Goal: Transaction & Acquisition: Book appointment/travel/reservation

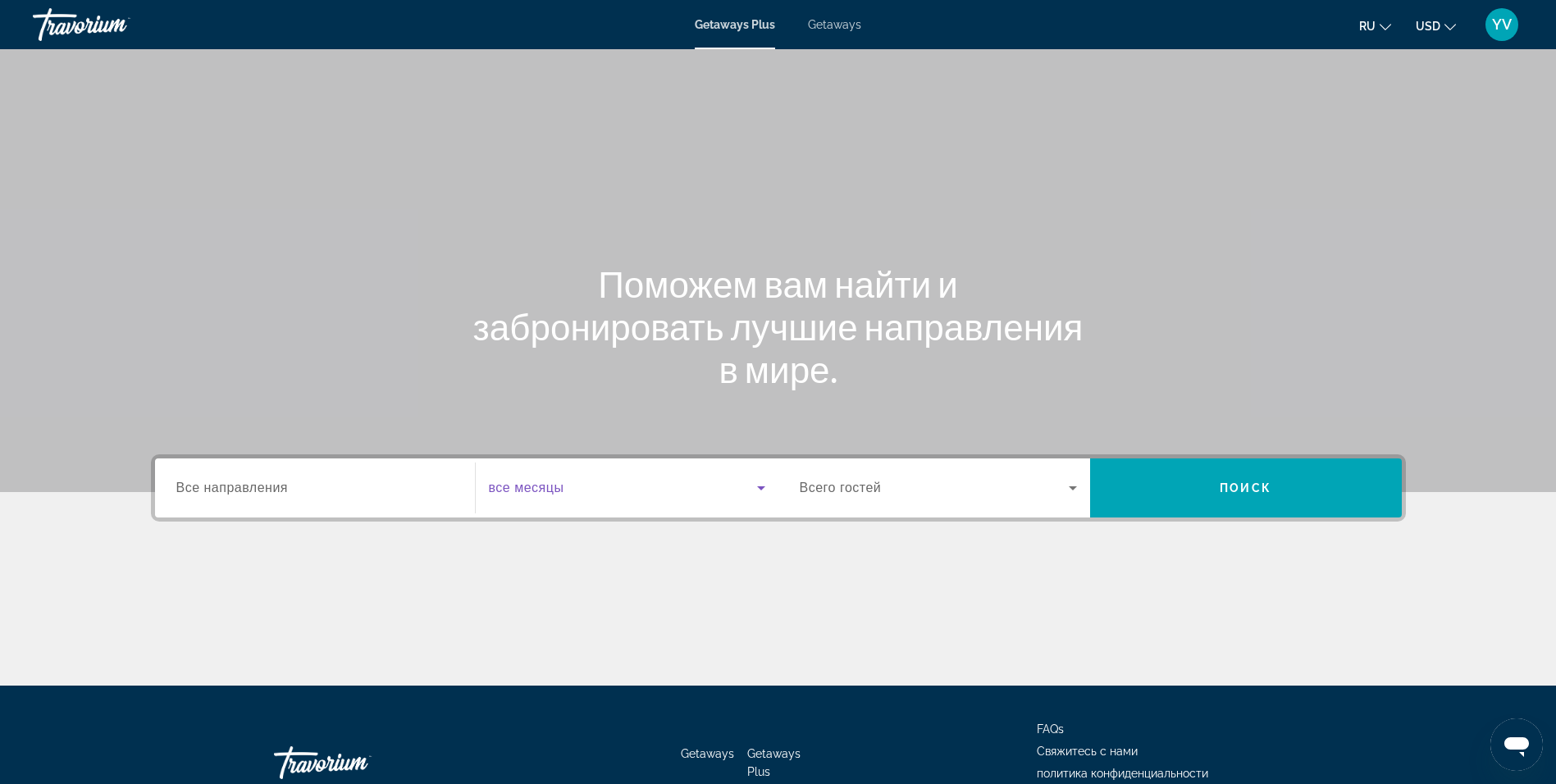
click at [766, 486] on icon "Search widget" at bounding box center [762, 488] width 20 height 20
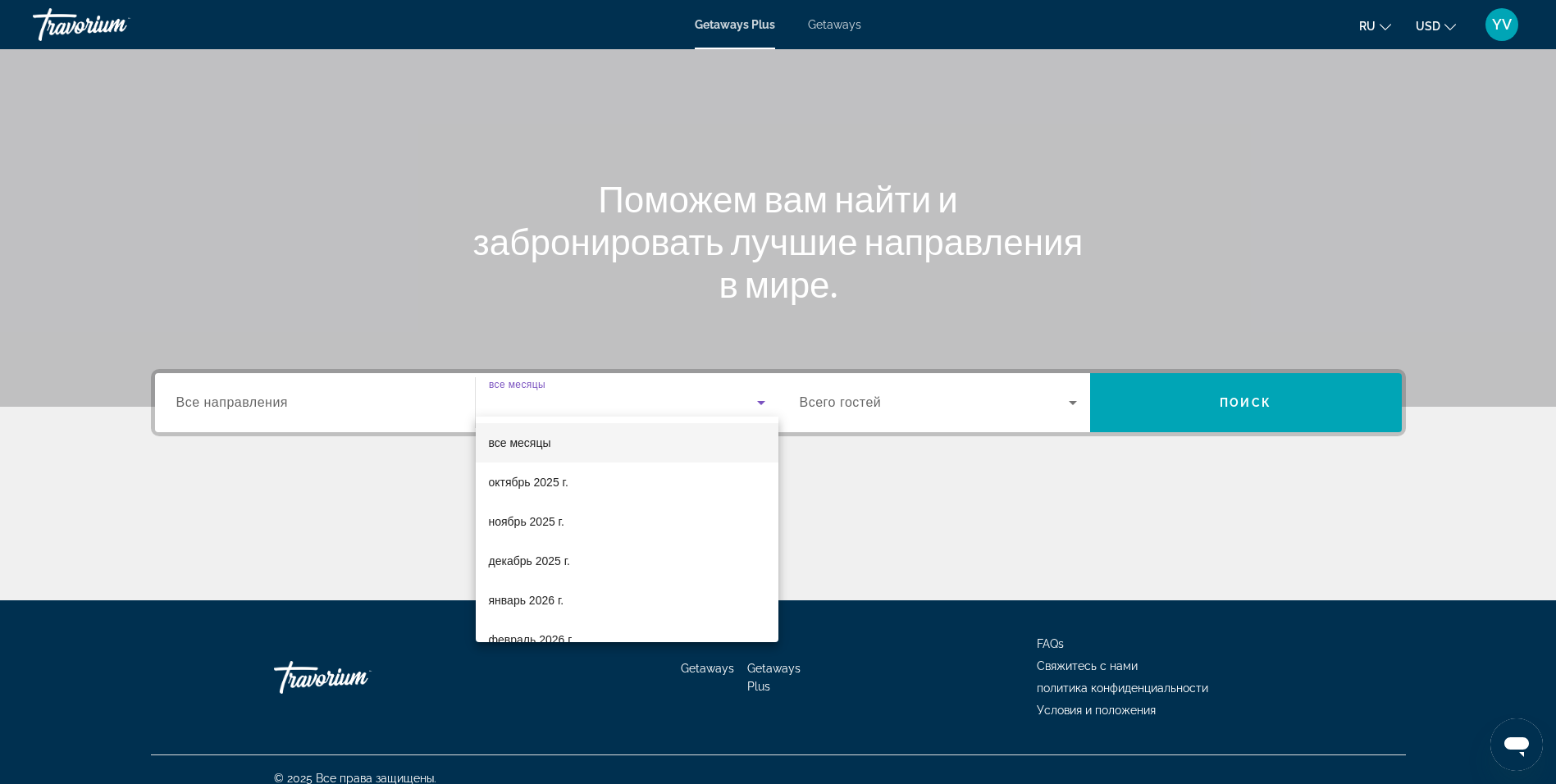
scroll to position [103, 0]
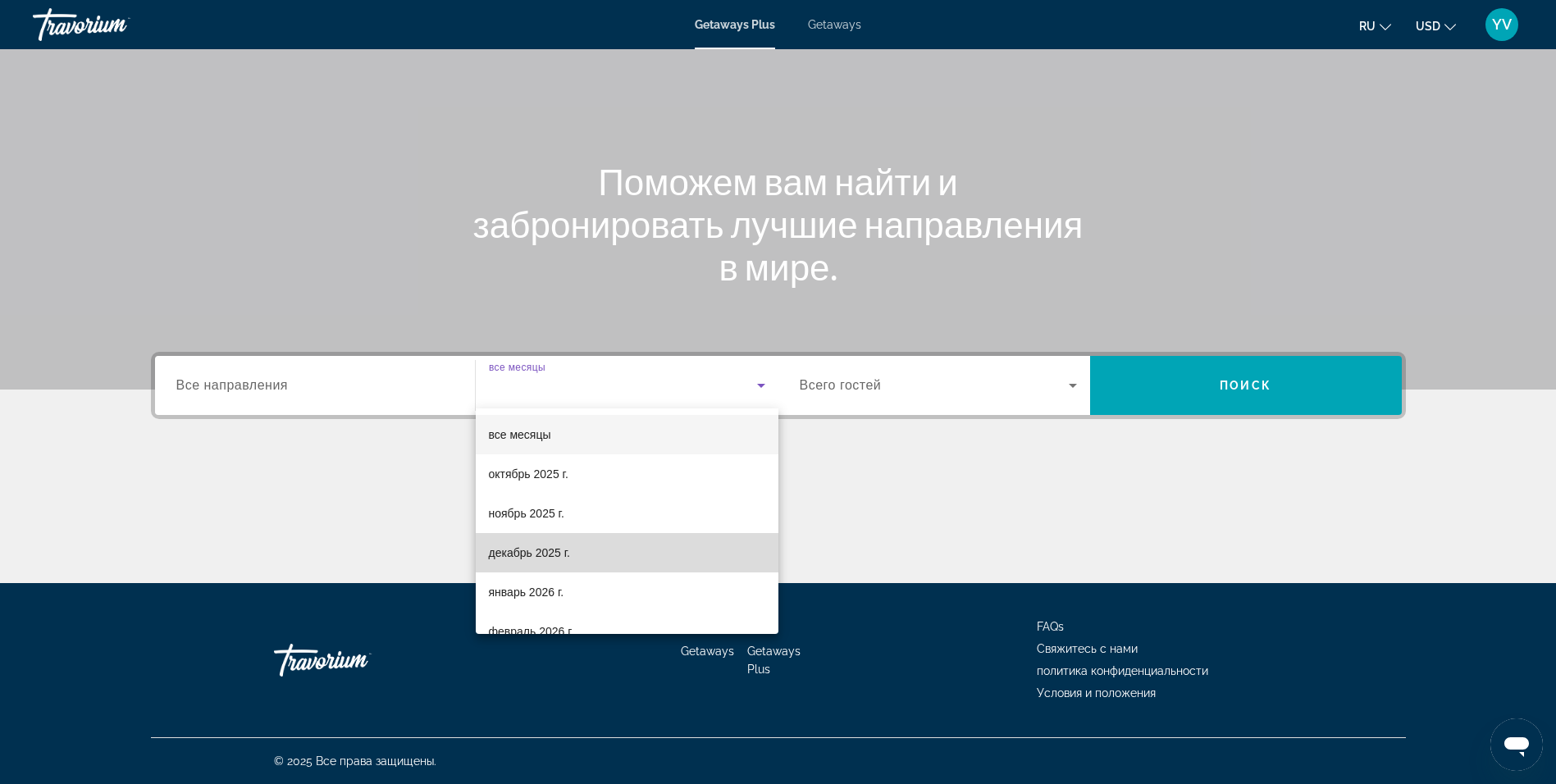
click at [631, 559] on mat-option "декабрь 2025 г." at bounding box center [627, 552] width 303 height 40
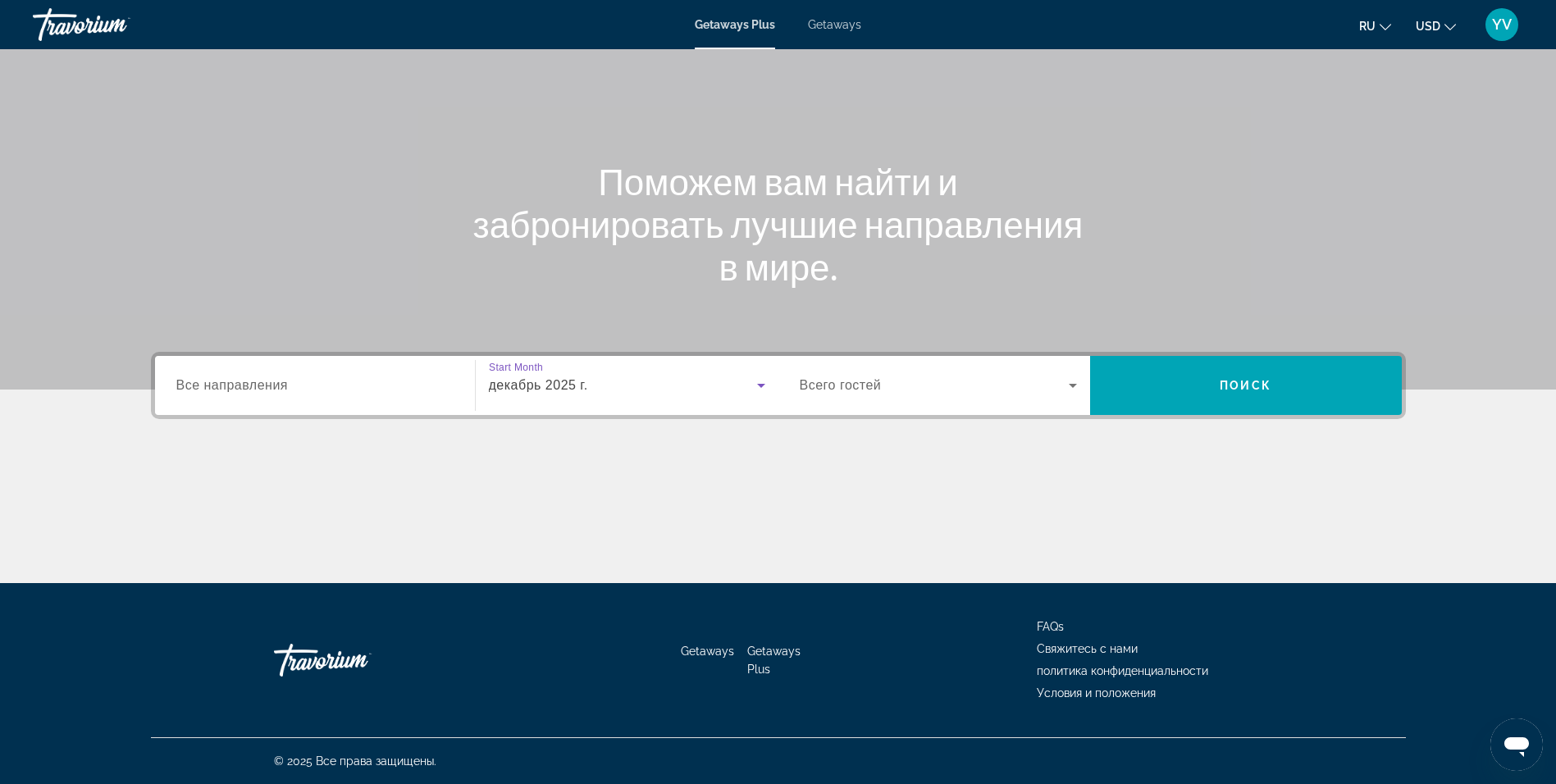
click at [1072, 385] on icon "Search widget" at bounding box center [1073, 386] width 8 height 4
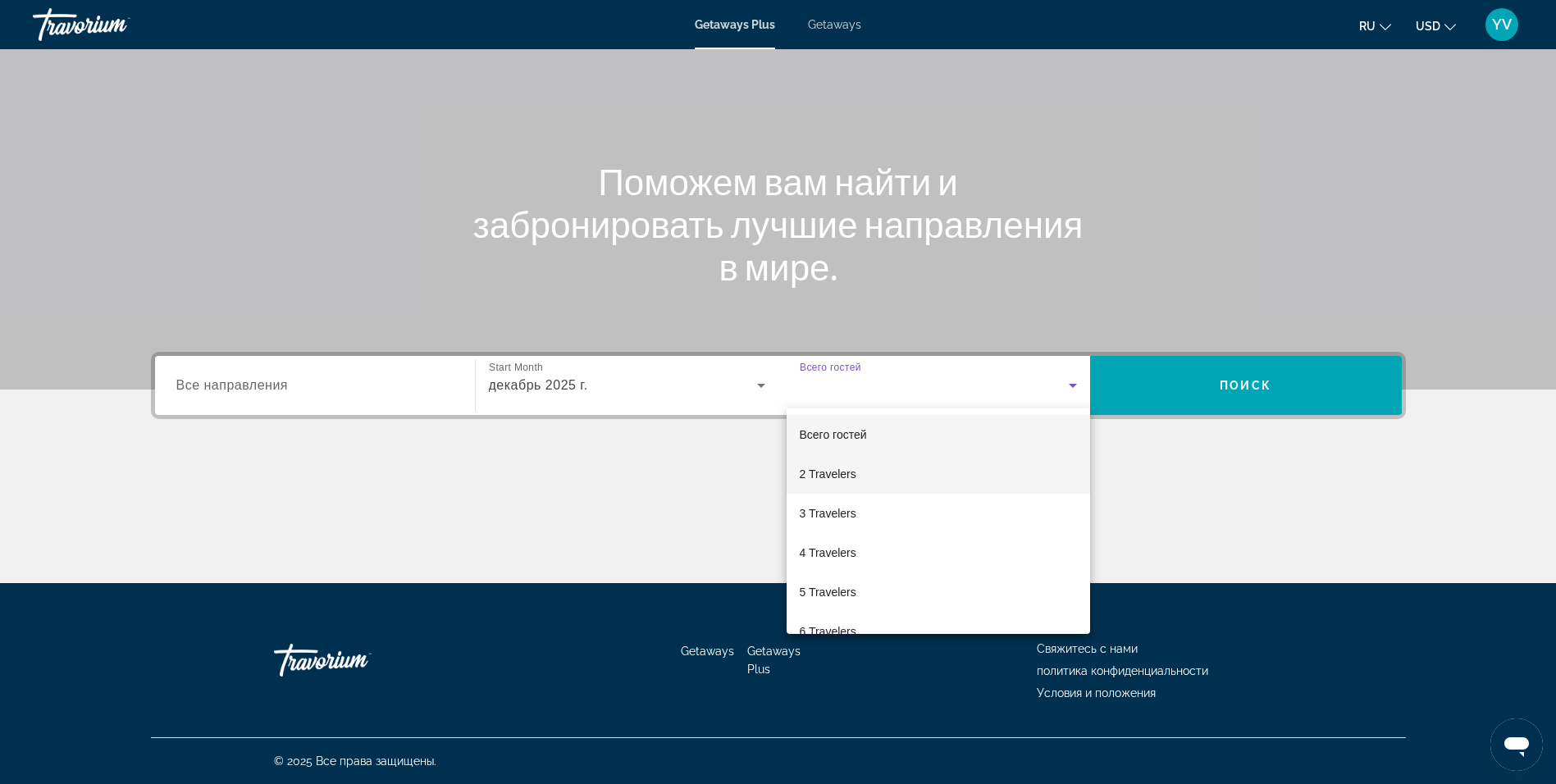
click at [863, 475] on mat-option "2 Travelers" at bounding box center [938, 474] width 303 height 40
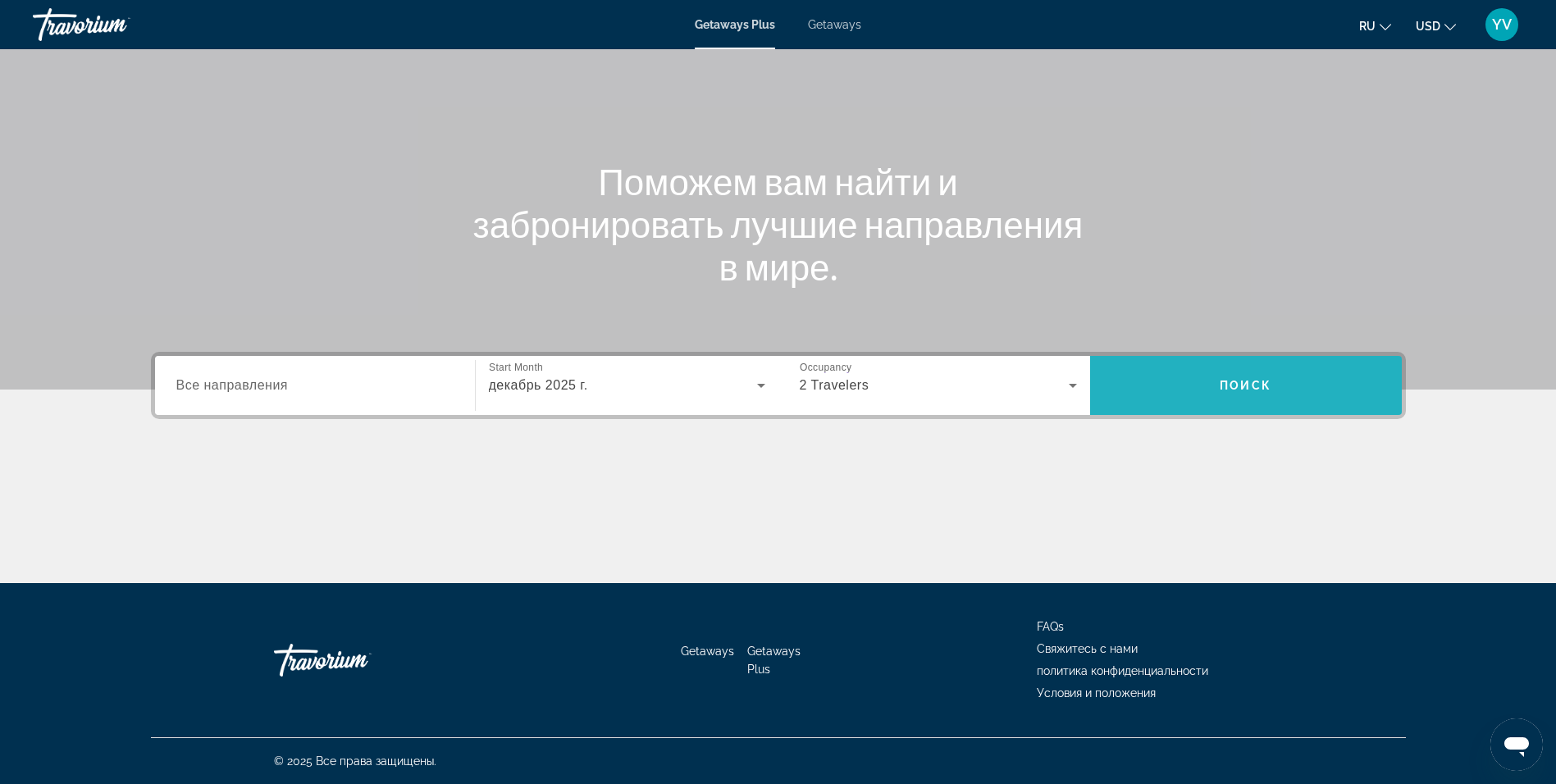
click at [1179, 379] on span "Search widget" at bounding box center [1246, 385] width 312 height 40
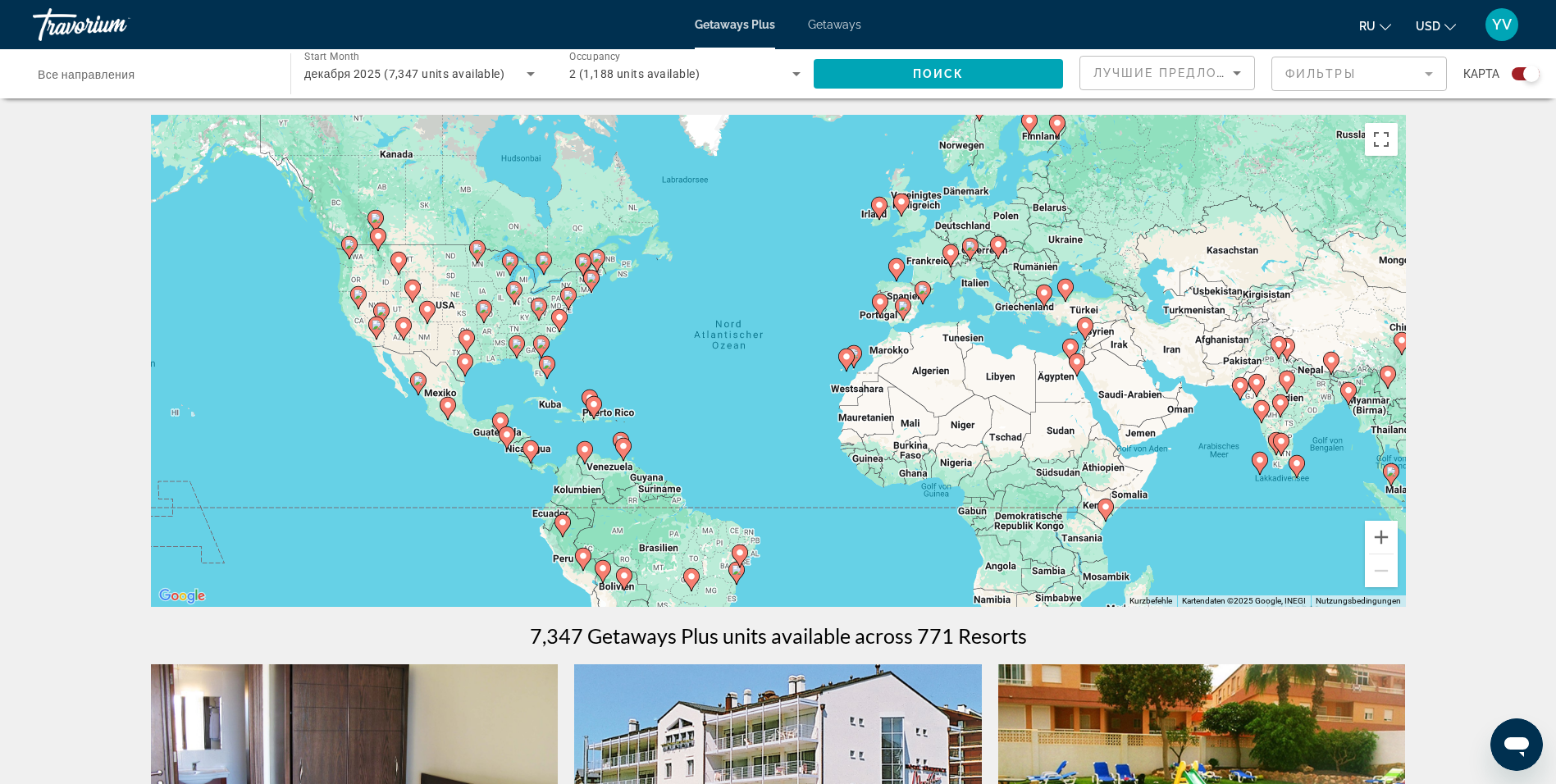
click at [1074, 369] on icon "Main content" at bounding box center [1076, 365] width 15 height 22
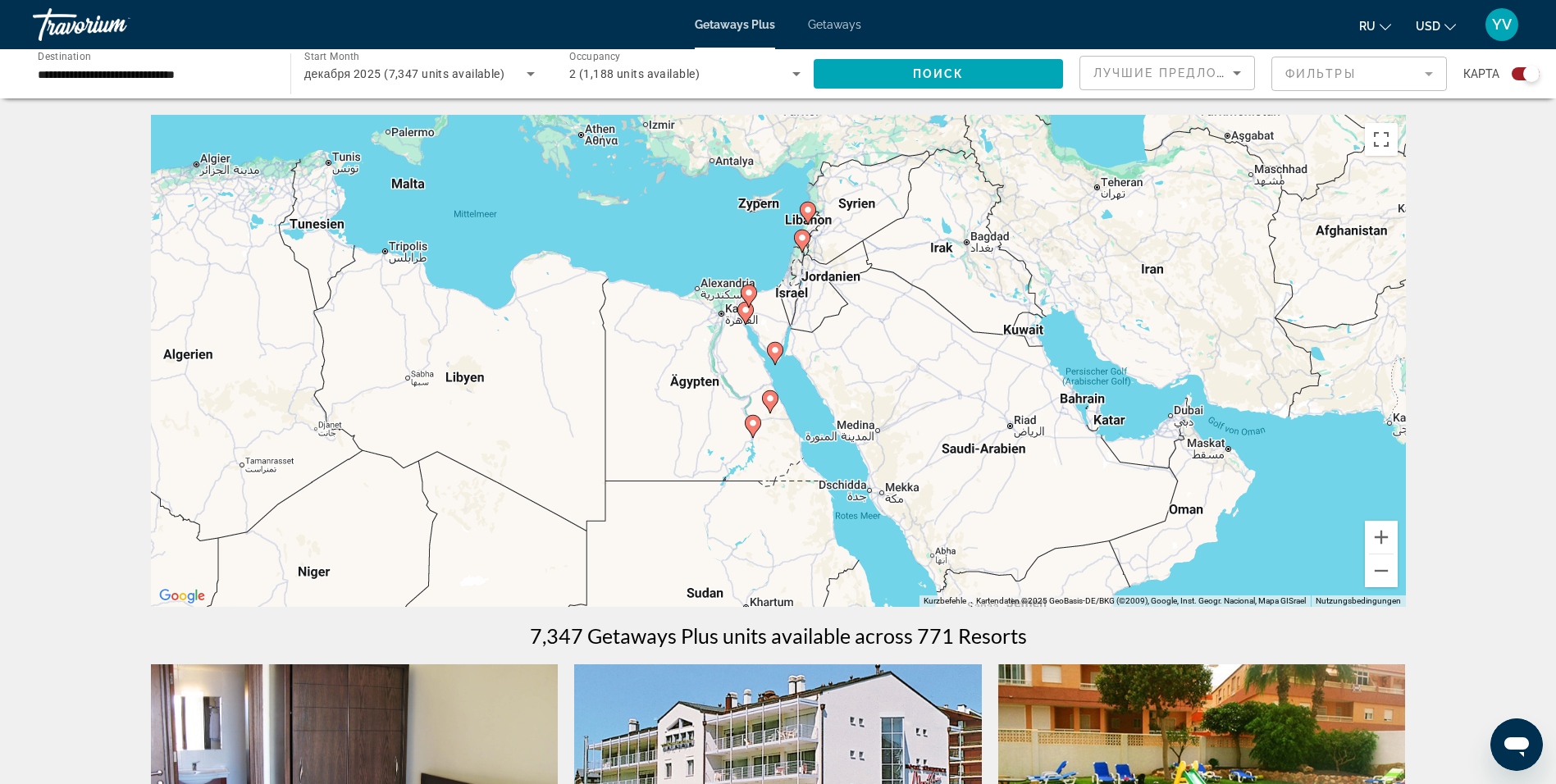
click at [772, 363] on gmp-advanced-marker "Main content" at bounding box center [775, 353] width 17 height 25
type input "**********"
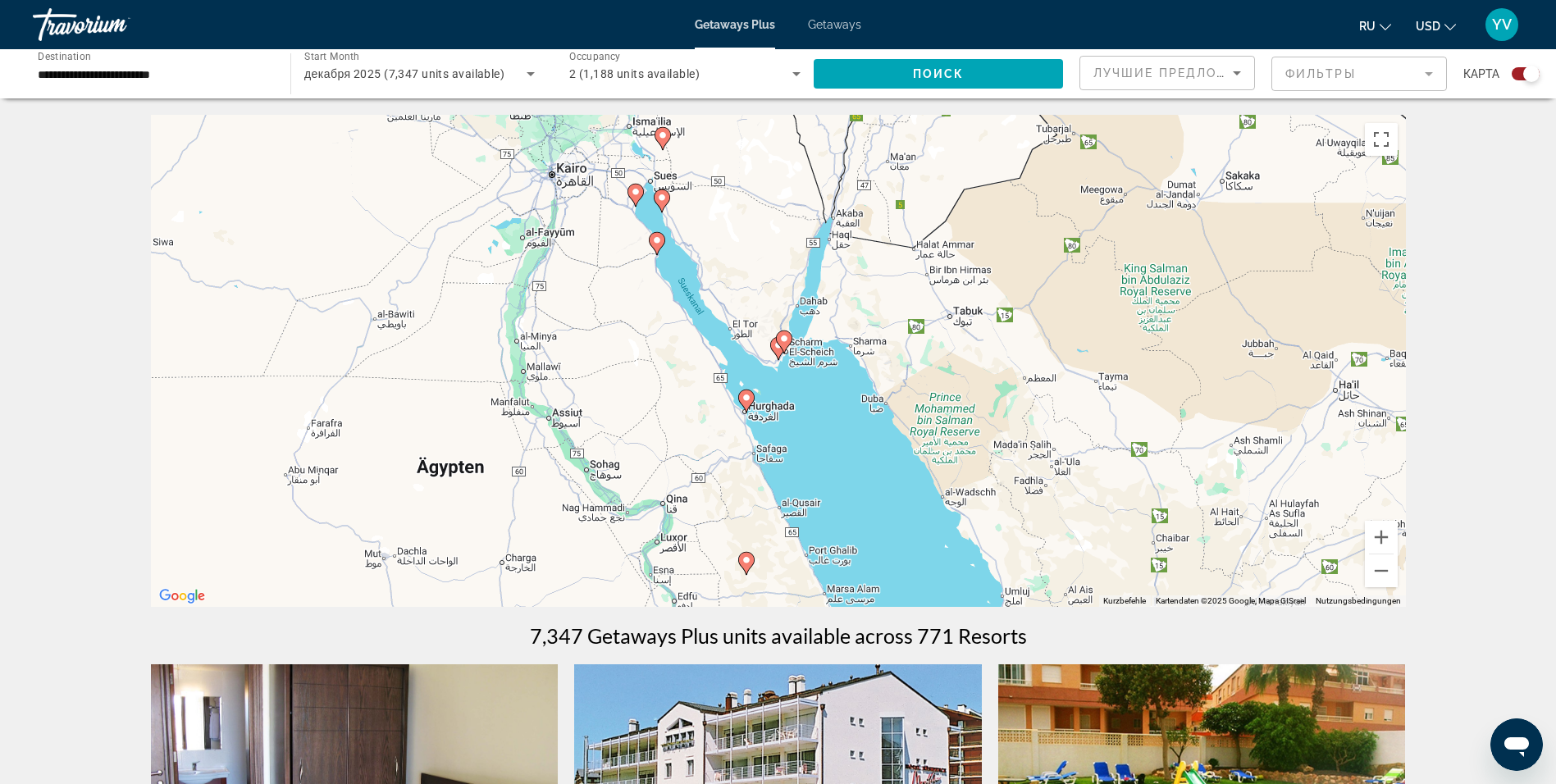
click at [781, 343] on image "Main content" at bounding box center [784, 339] width 10 height 10
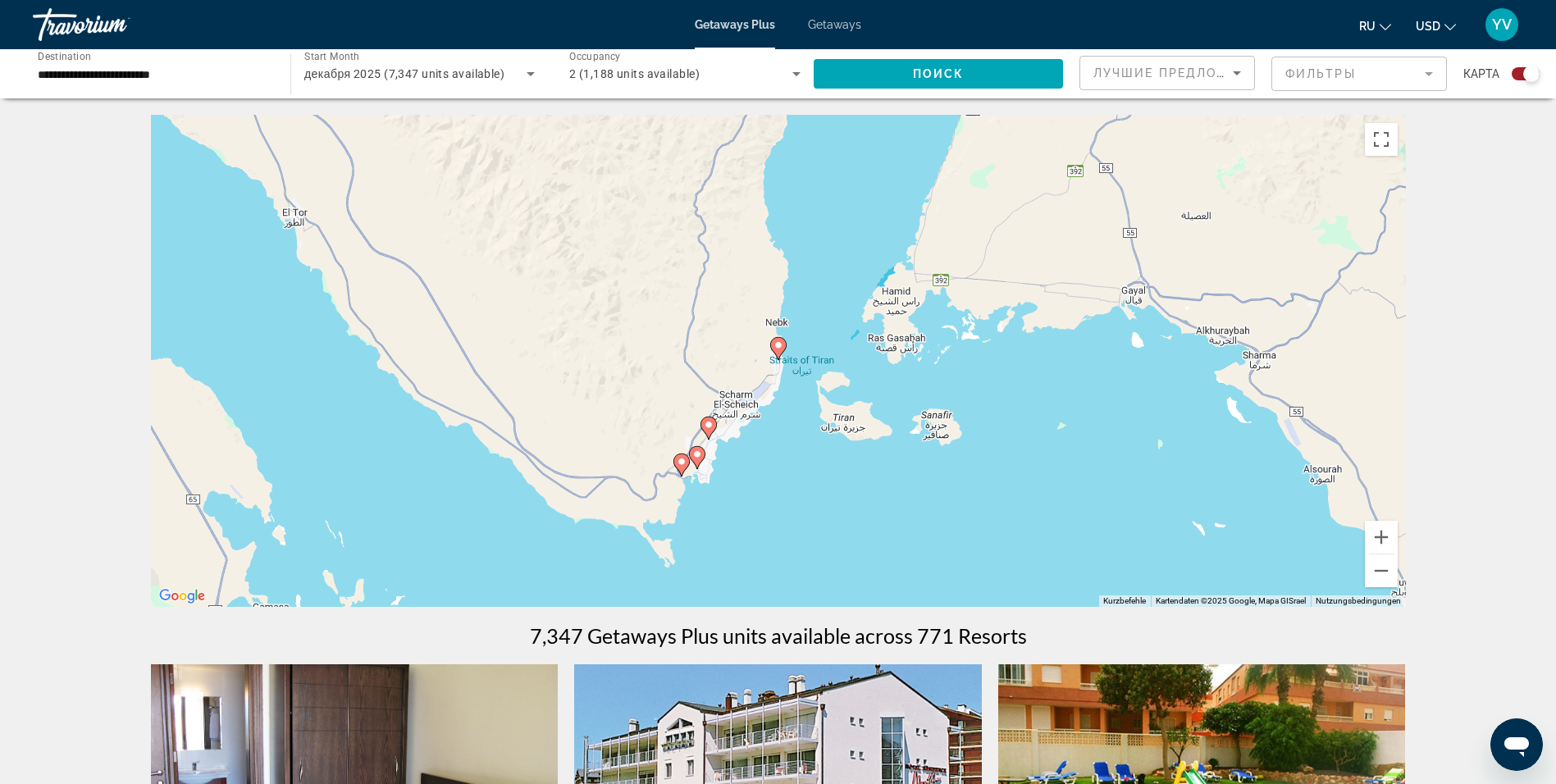
click at [704, 429] on image "Main content" at bounding box center [709, 425] width 10 height 10
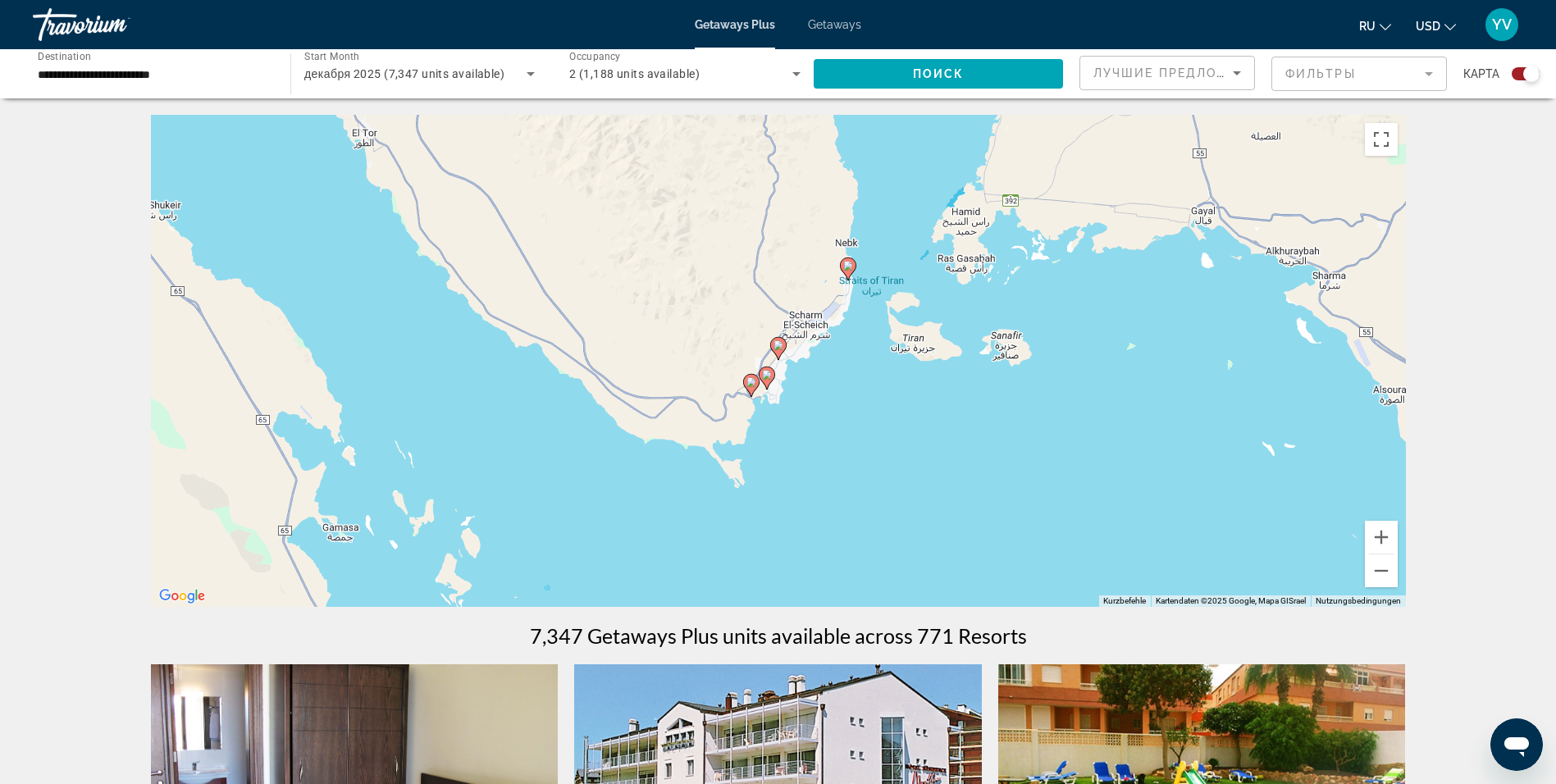
click at [778, 351] on icon "Main content" at bounding box center [778, 348] width 15 height 22
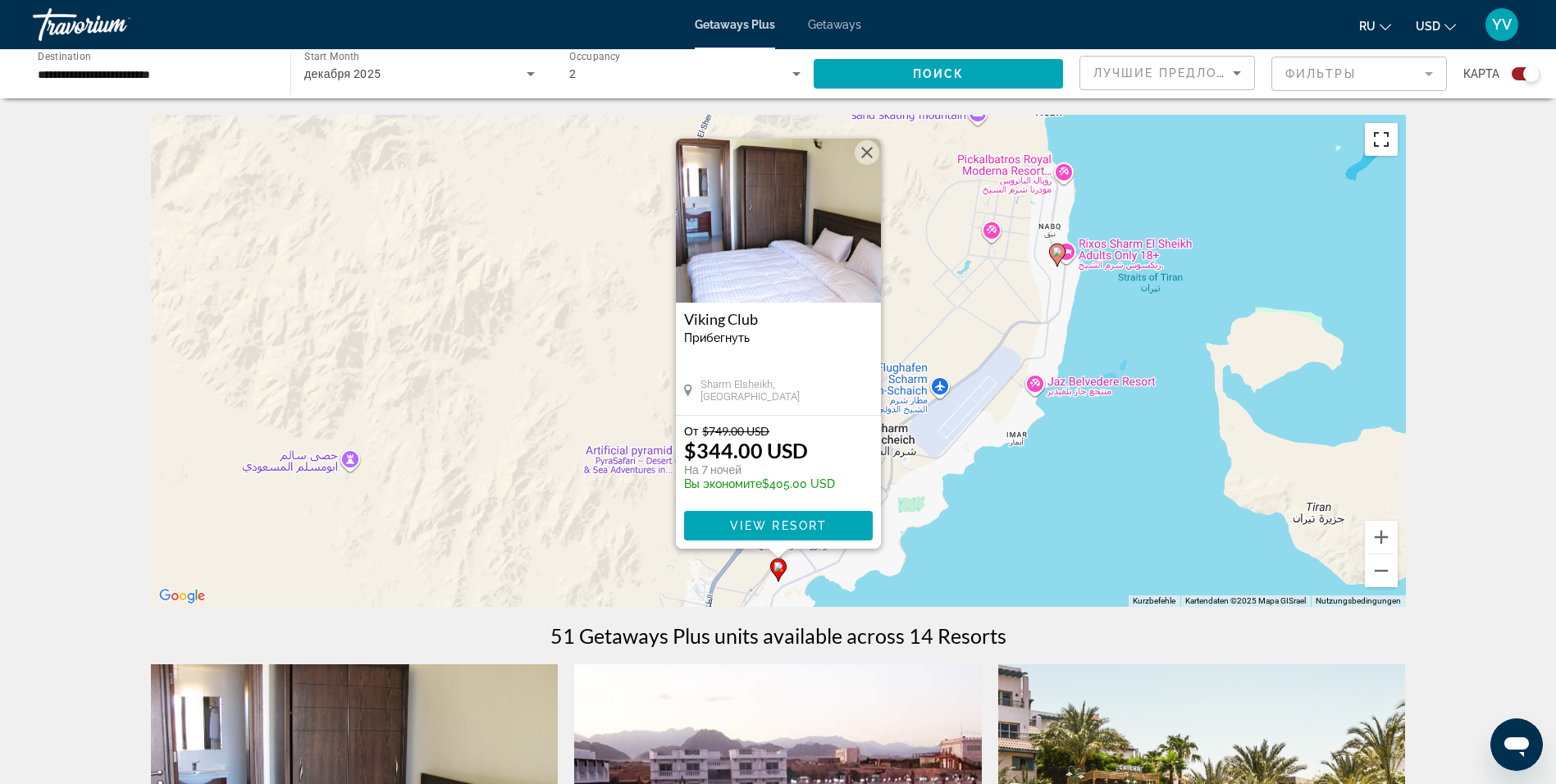
drag, startPoint x: 1380, startPoint y: 146, endPoint x: 1383, endPoint y: 204, distance: 58.1
click at [1380, 146] on button "Vollbildansicht ein/aus" at bounding box center [1381, 139] width 33 height 33
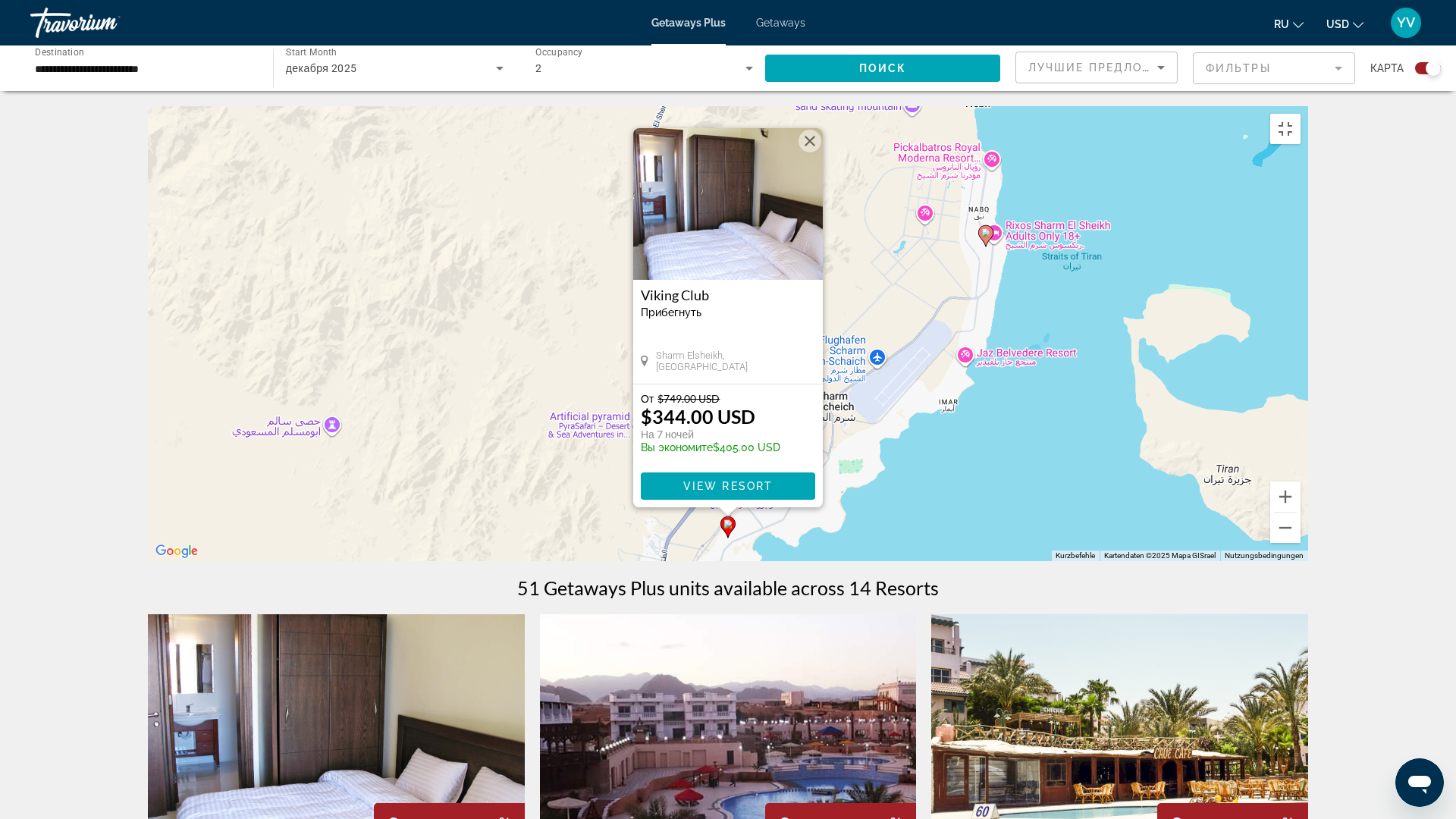
click at [835, 527] on div "Um den Modus zum Ziehen mit der Tastatur zu aktivieren, drückst du Alt + Eingab…" at bounding box center [727, 333] width 1160 height 455
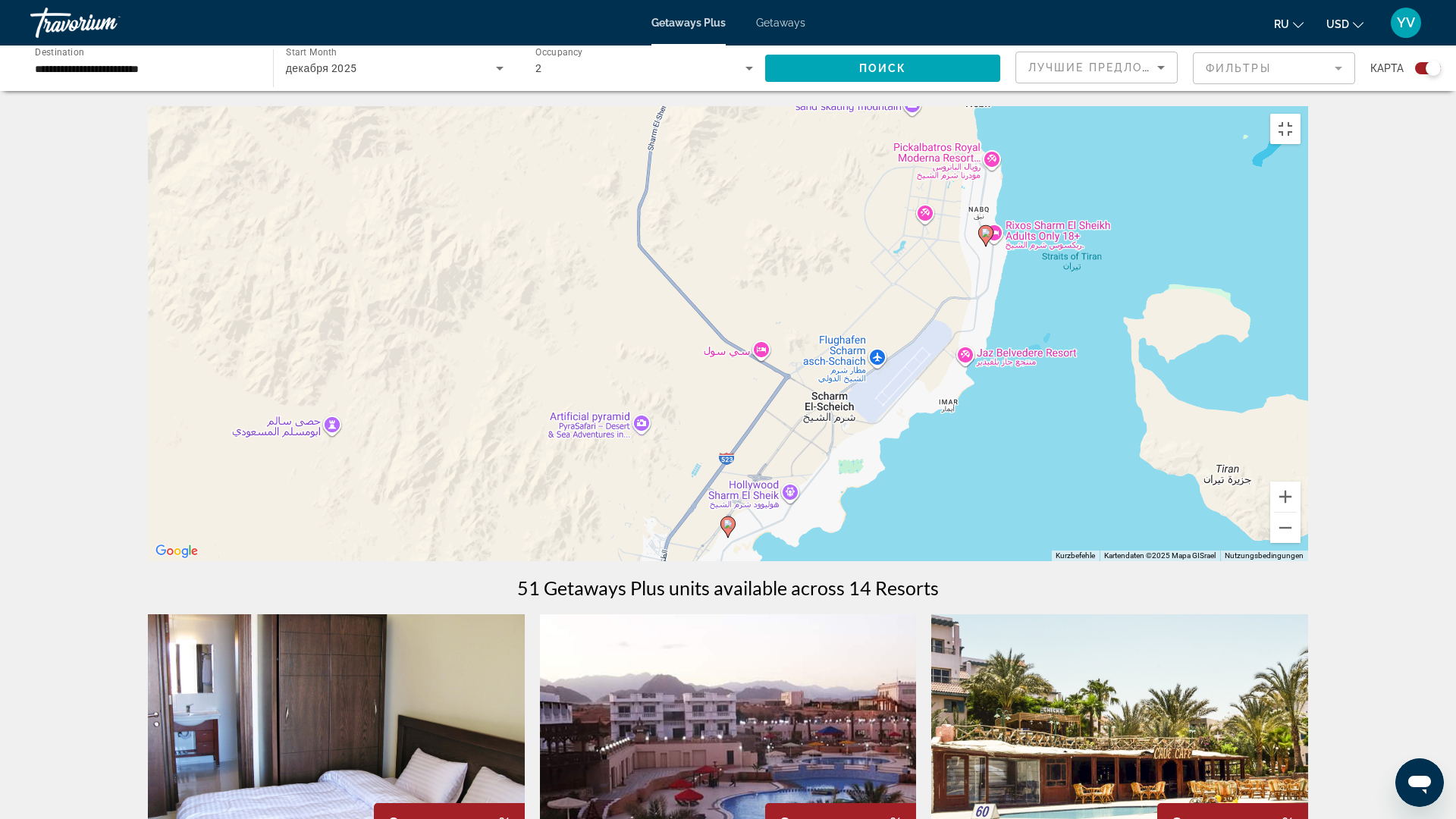
click at [785, 562] on div "Um den Modus zum Ziehen mit der Tastatur zu aktivieren, drückst du Alt + Eingab…" at bounding box center [727, 333] width 1160 height 455
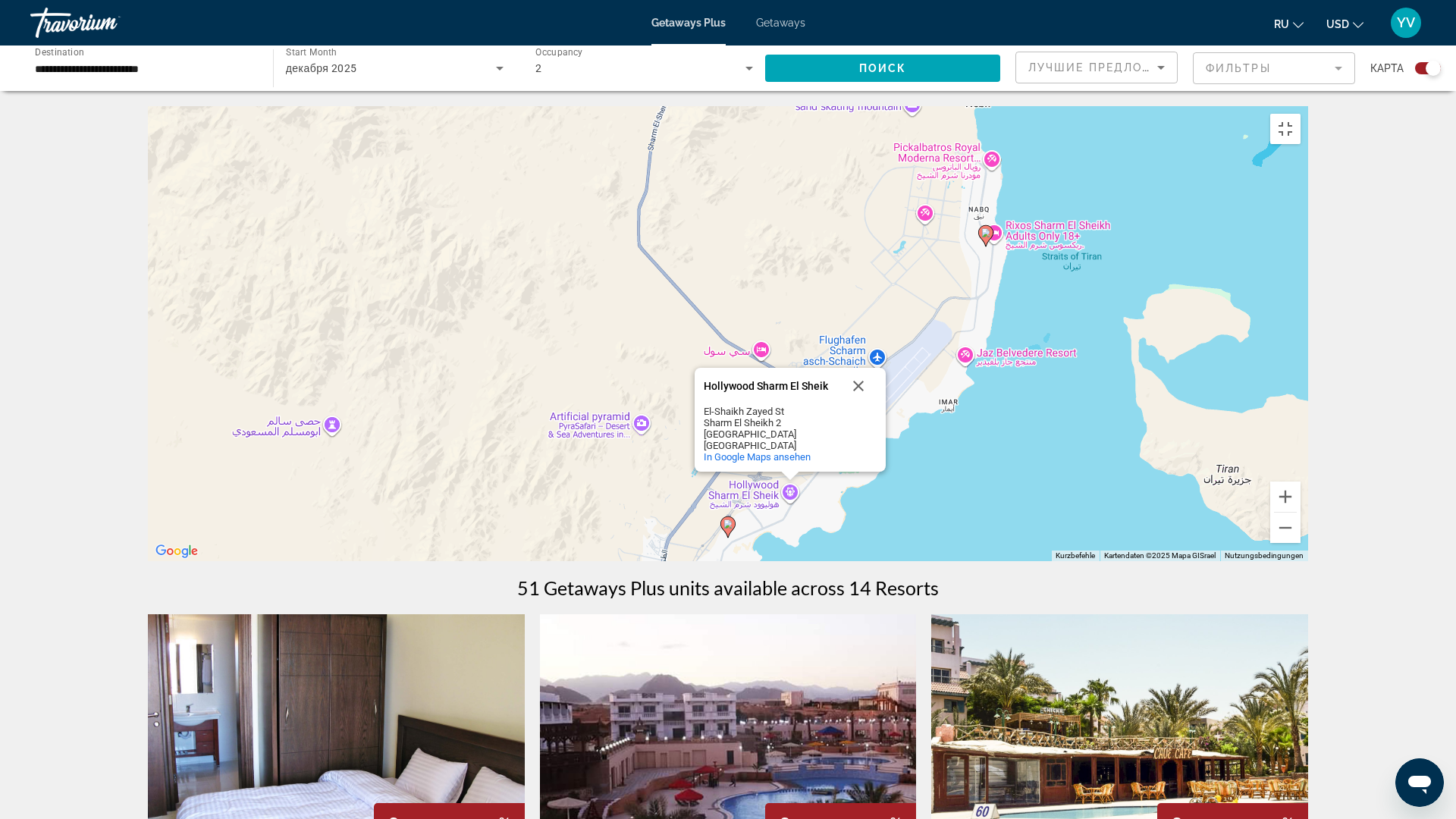
click at [786, 562] on div "Um den Modus zum Ziehen mit der Tastatur zu aktivieren, drückst du Alt + Eingab…" at bounding box center [727, 333] width 1160 height 455
click at [744, 562] on div "Um den Modus zum Ziehen mit der Tastatur zu aktivieren, drückst du Alt + Eingab…" at bounding box center [727, 333] width 1160 height 455
click at [682, 640] on image "Main content" at bounding box center [685, 636] width 9 height 9
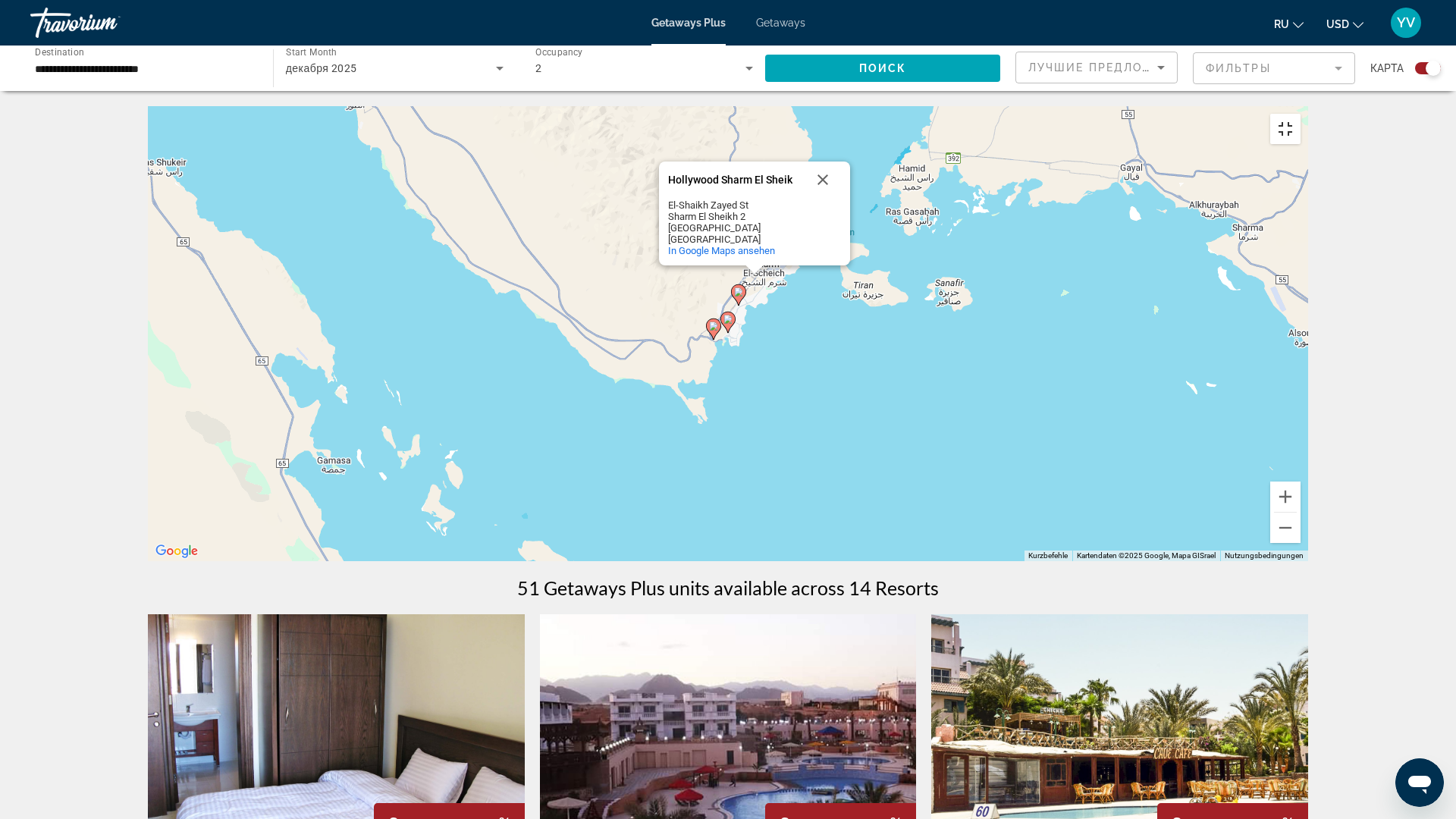
click at [1300, 114] on button "Vollbildansicht ein/aus" at bounding box center [1285, 128] width 30 height 30
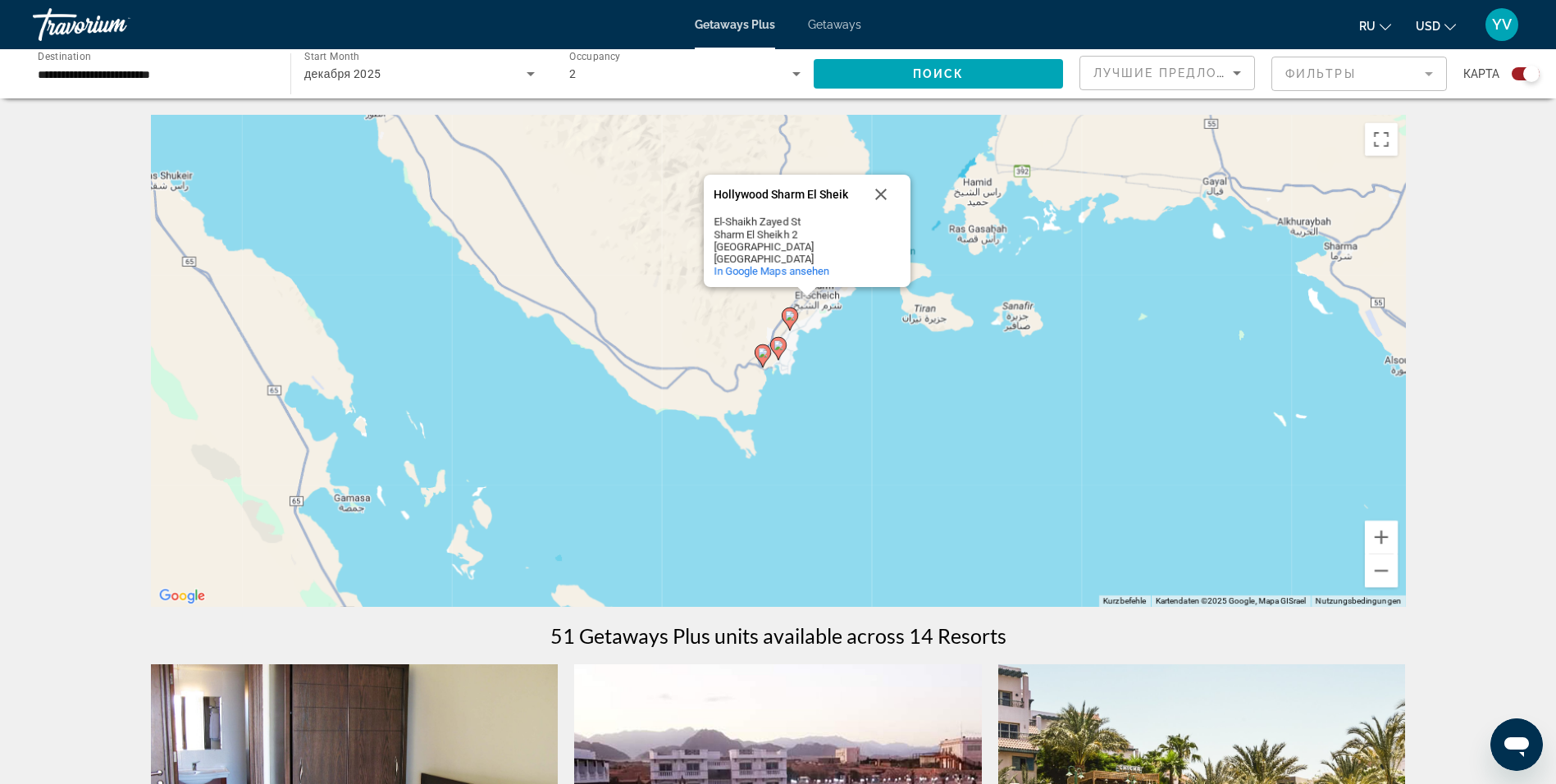
click at [772, 345] on icon "Main content" at bounding box center [778, 348] width 15 height 22
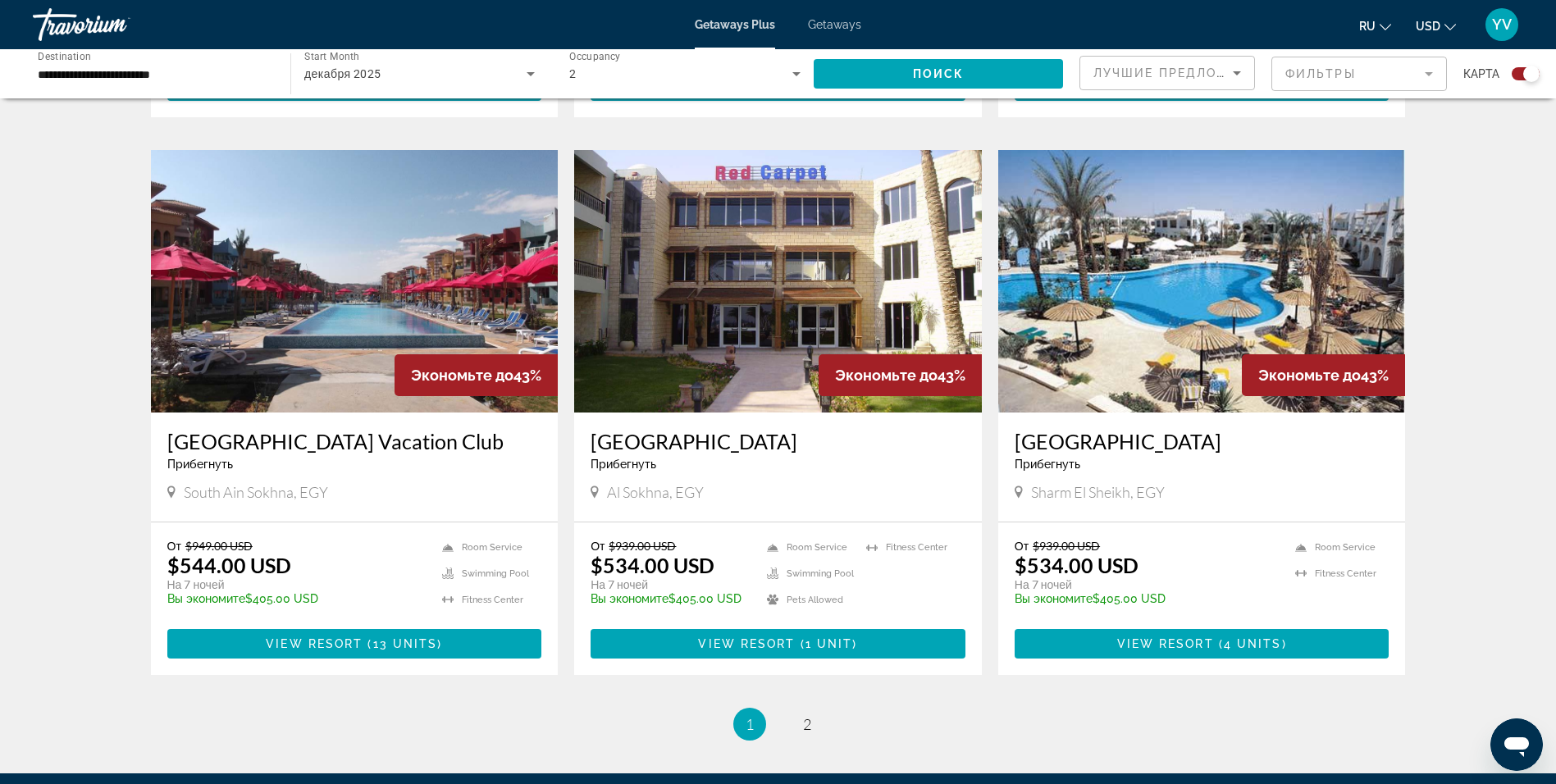
scroll to position [2213, 0]
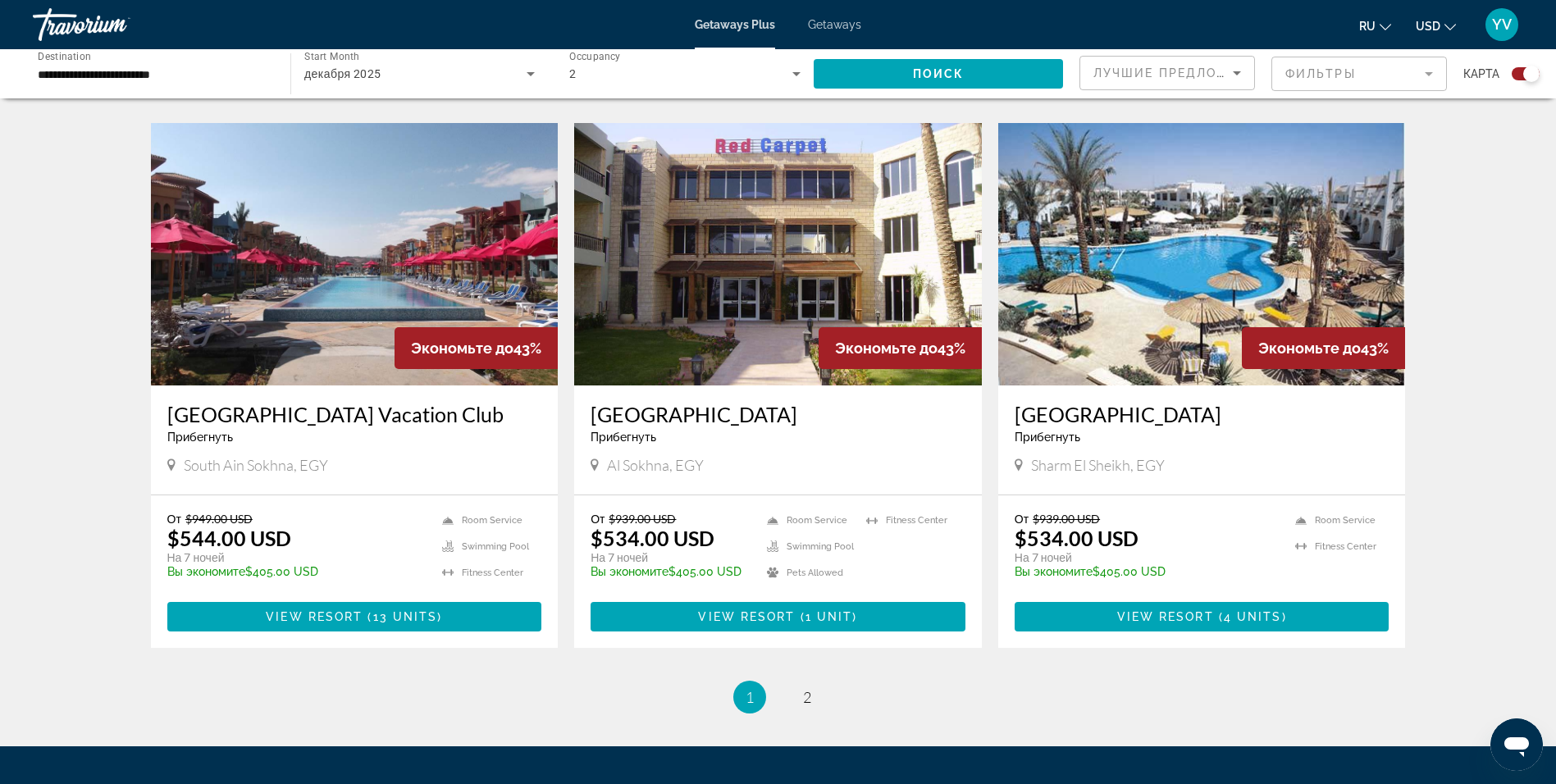
click at [1075, 313] on img "Main content" at bounding box center [1202, 253] width 408 height 262
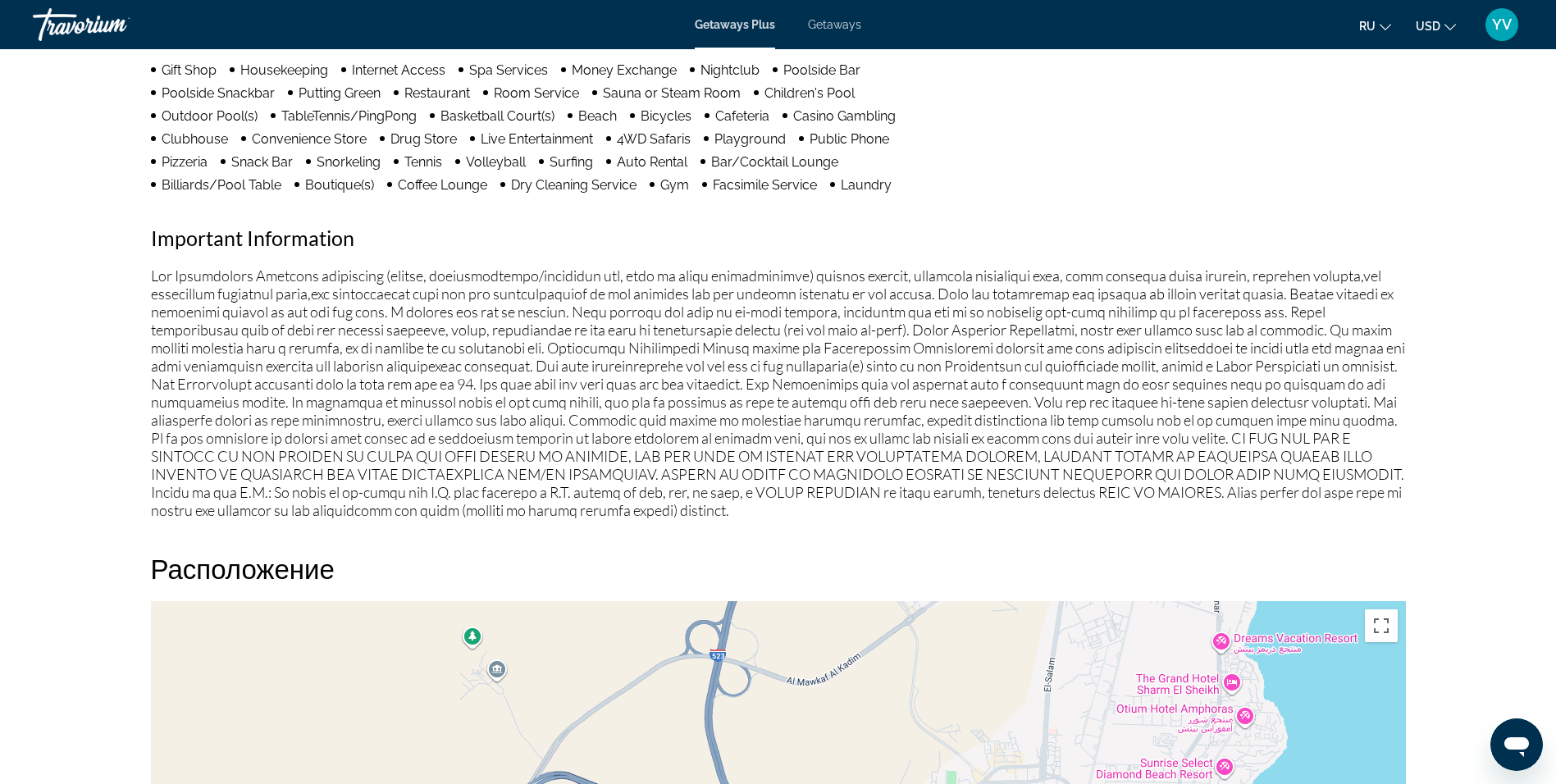
scroll to position [1229, 0]
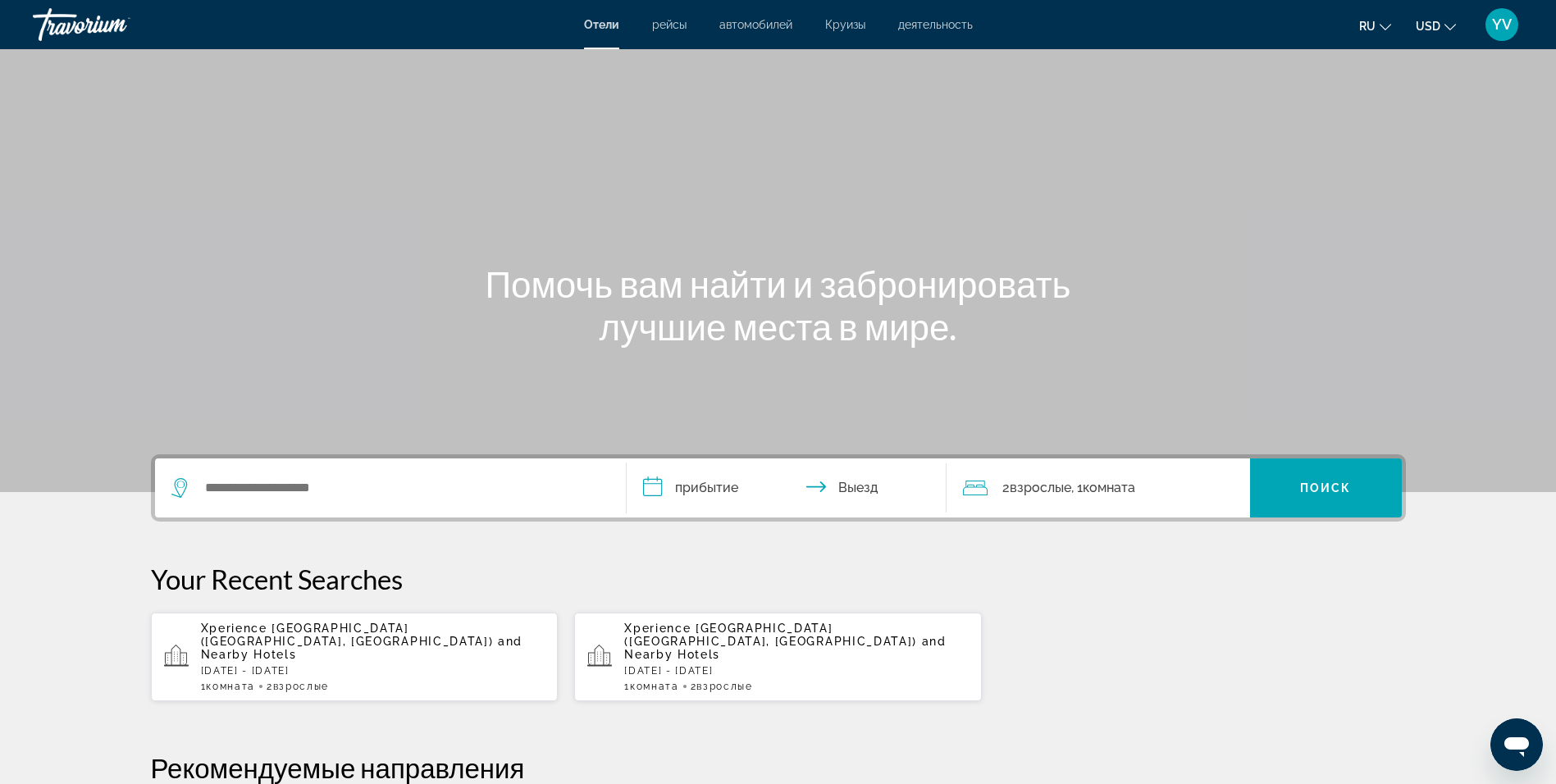
click at [277, 640] on span "and Nearby Hotels" at bounding box center [362, 647] width 322 height 27
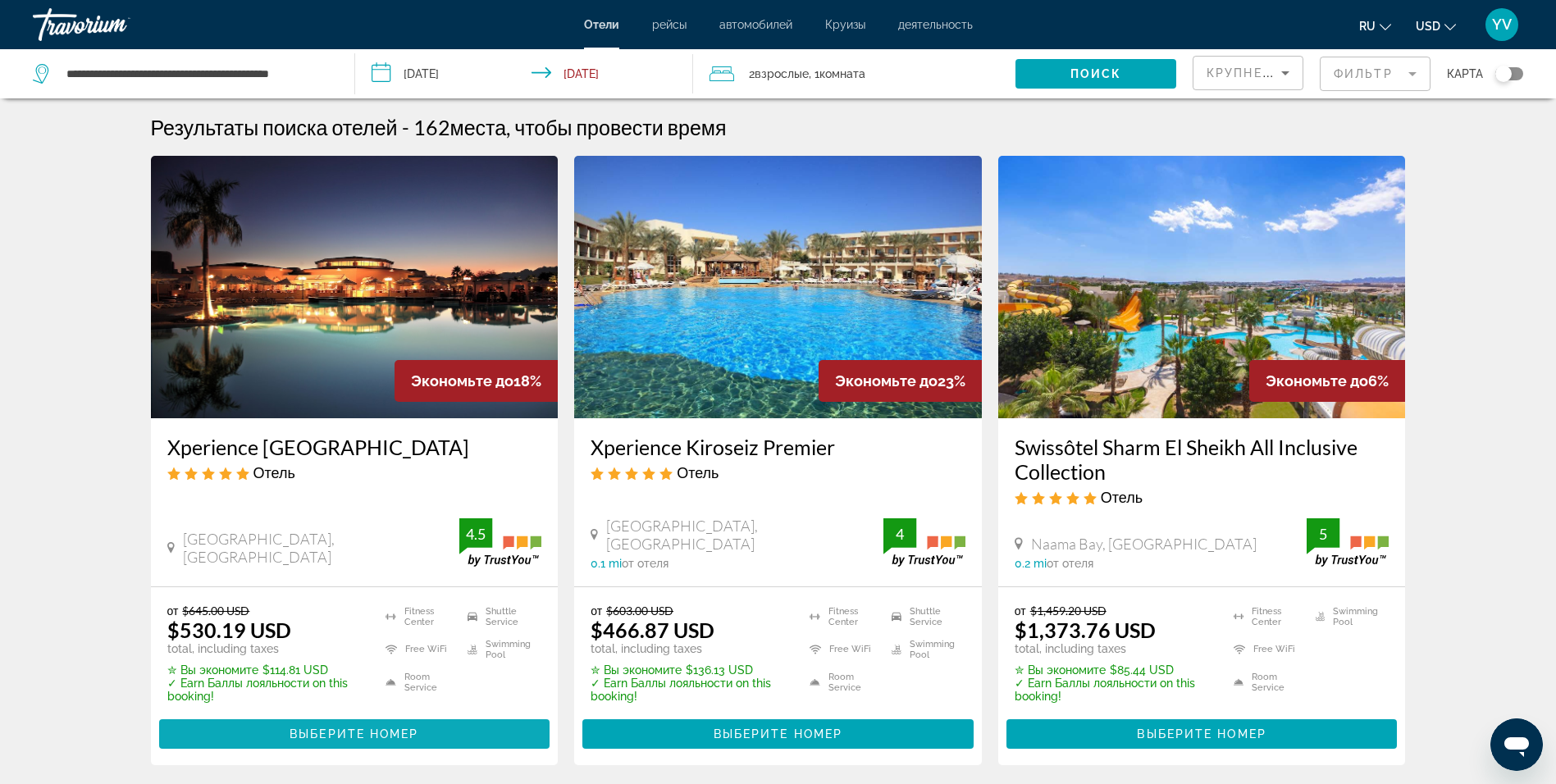
click at [343, 730] on span "Выберите номер" at bounding box center [354, 734] width 129 height 13
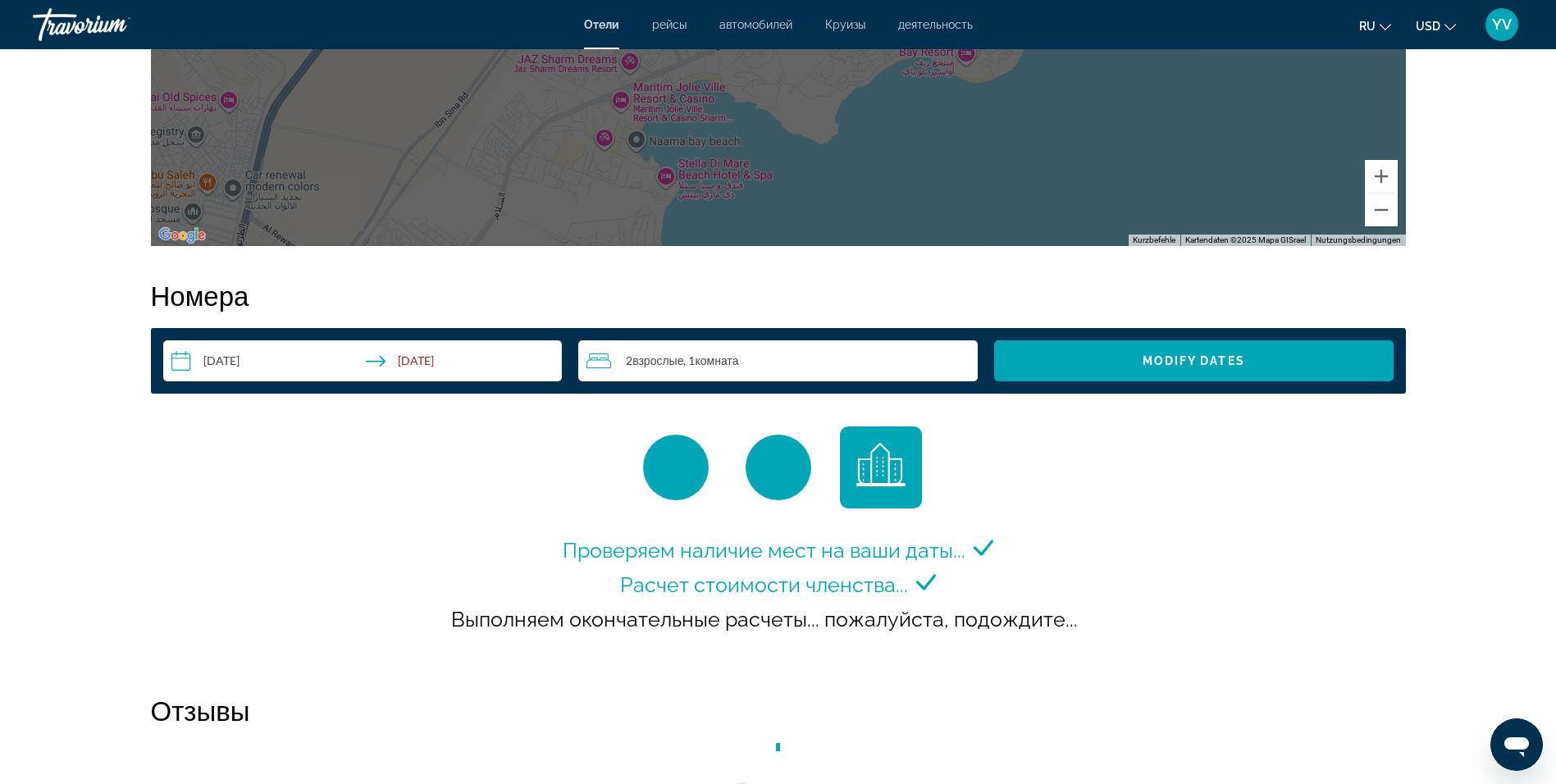
scroll to position [1886, 0]
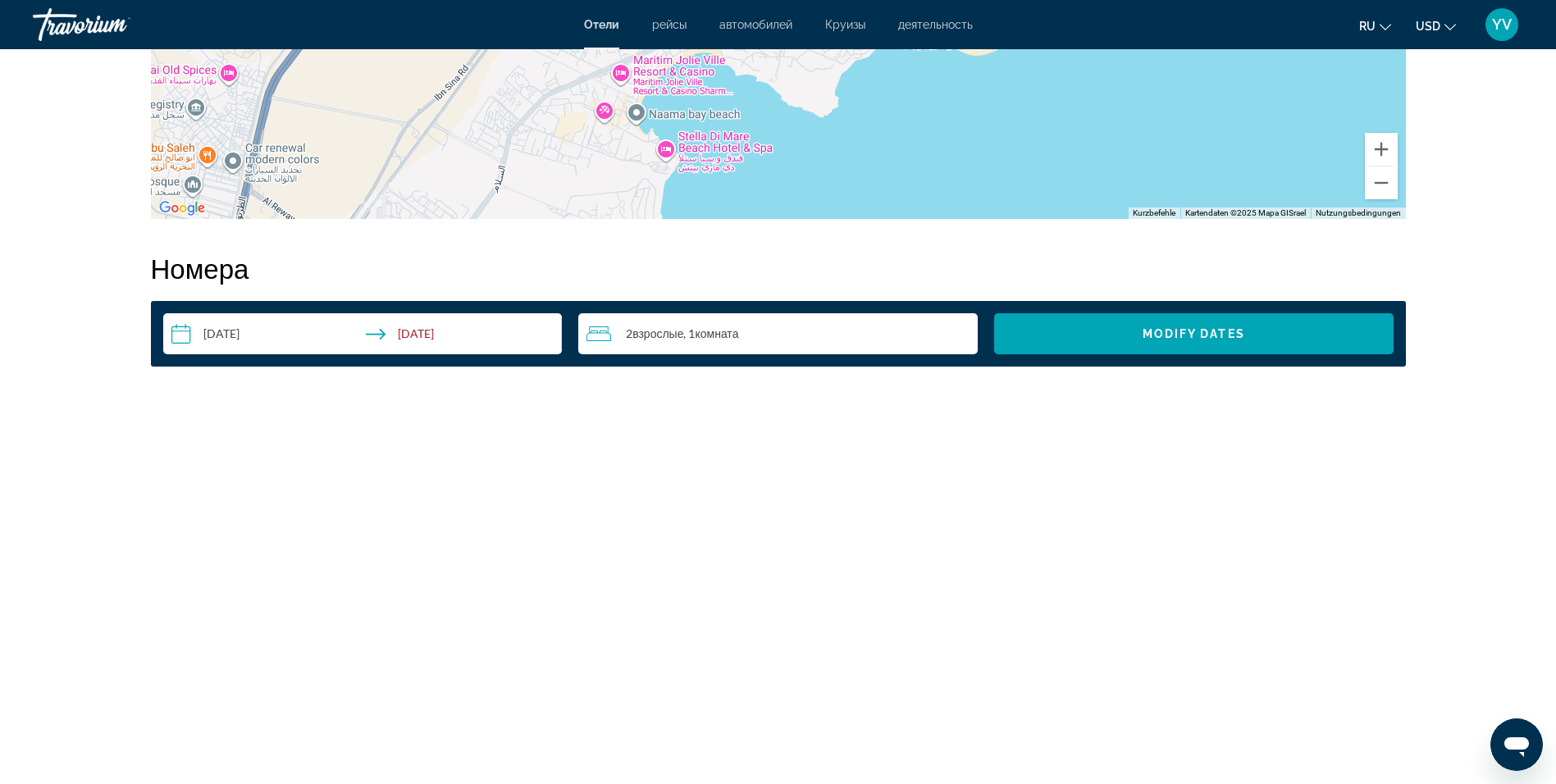
click at [240, 336] on input "**********" at bounding box center [366, 336] width 406 height 46
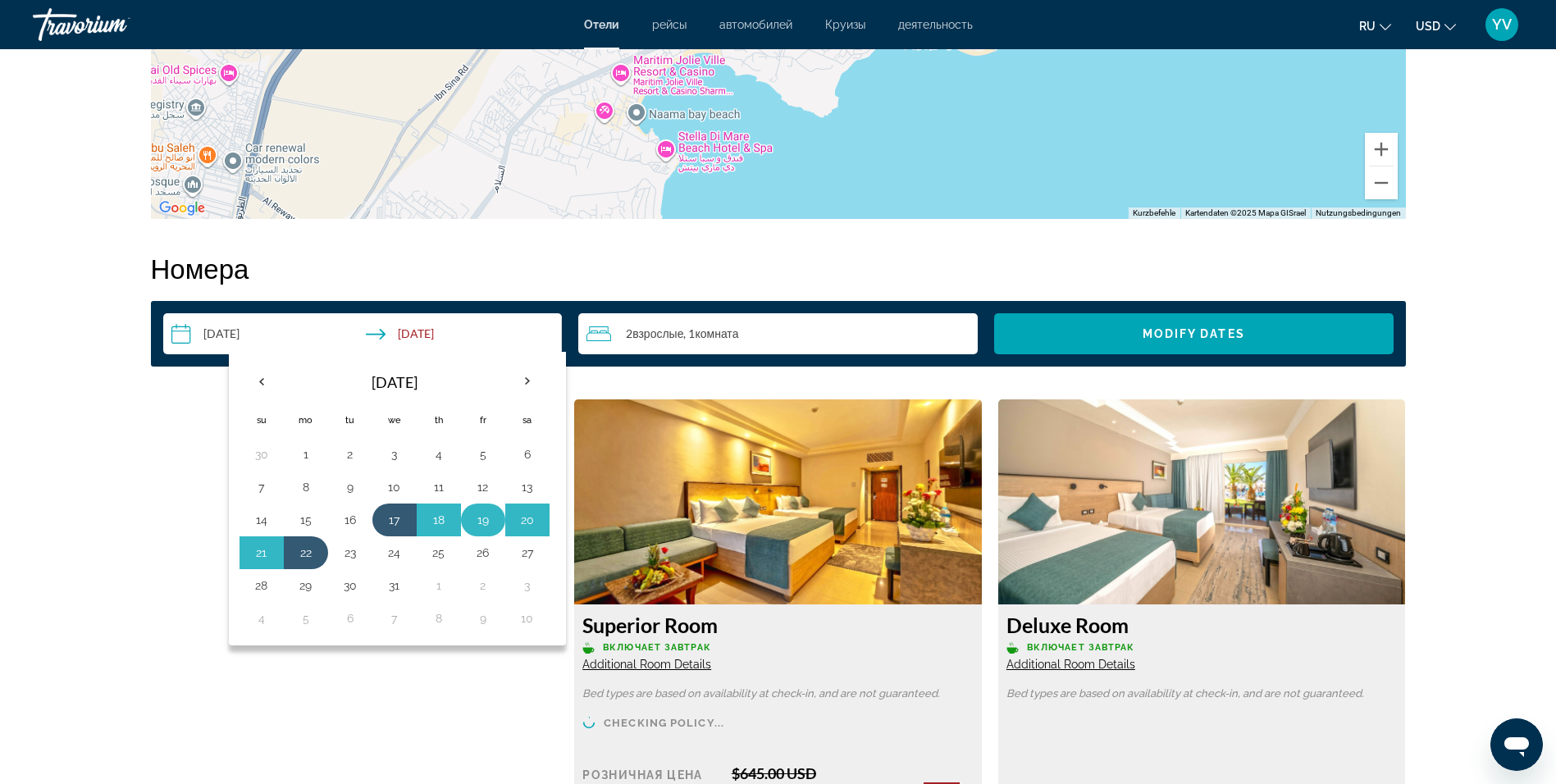
click at [479, 517] on button "19" at bounding box center [483, 519] width 27 height 23
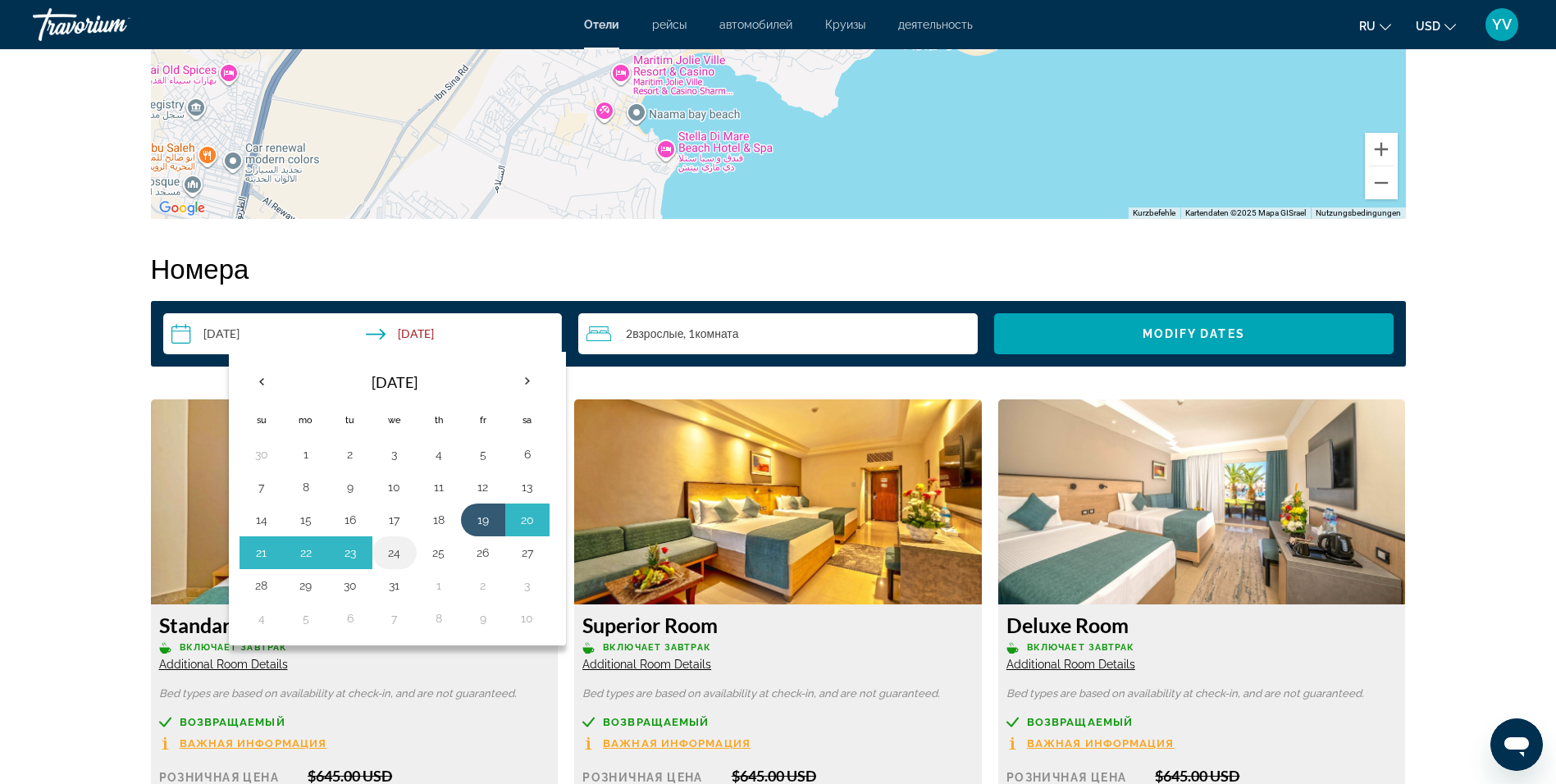
click at [387, 554] on button "24" at bounding box center [394, 552] width 27 height 23
type input "**********"
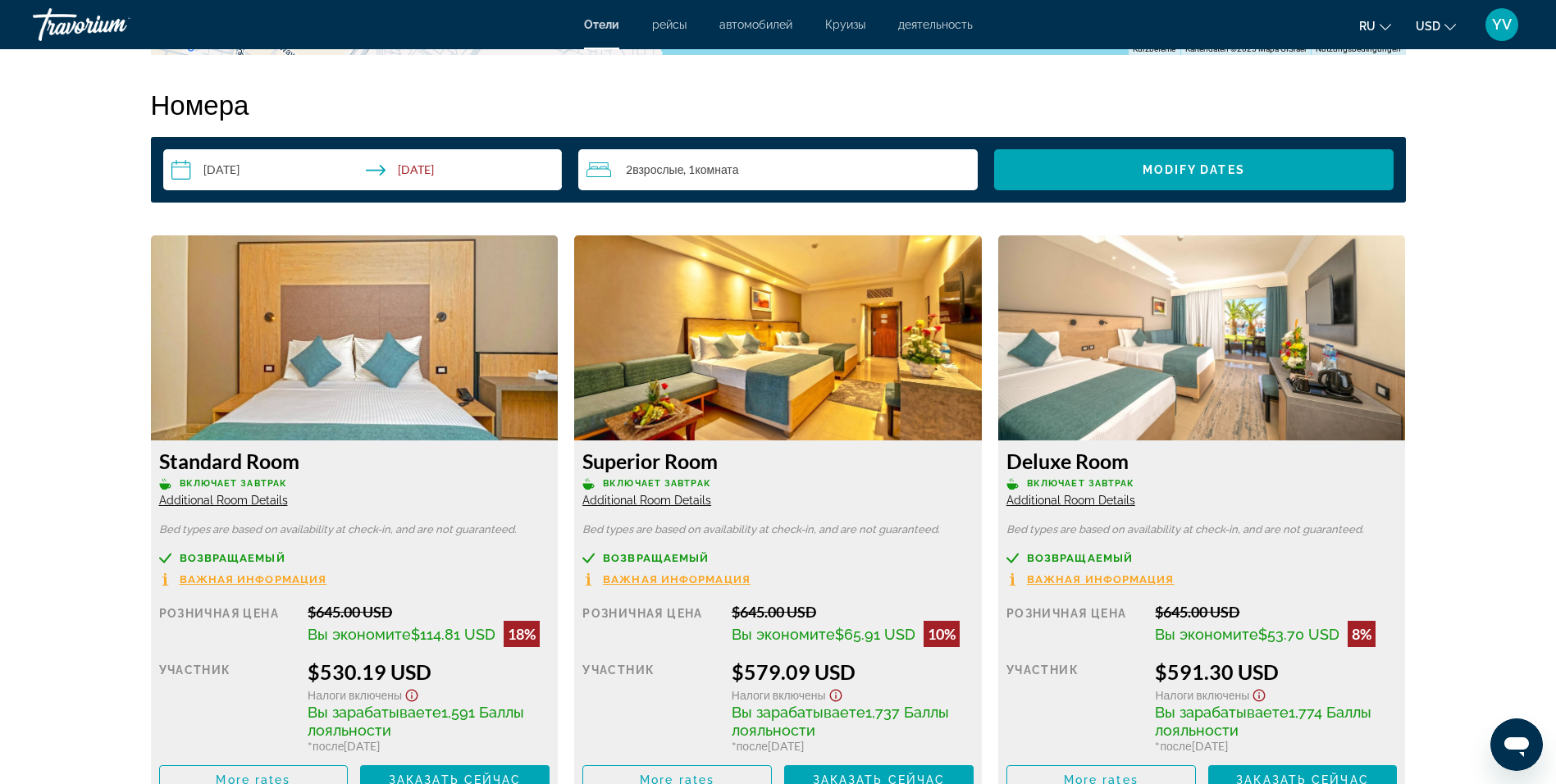
scroll to position [1968, 0]
